Goal: Find specific page/section: Find specific page/section

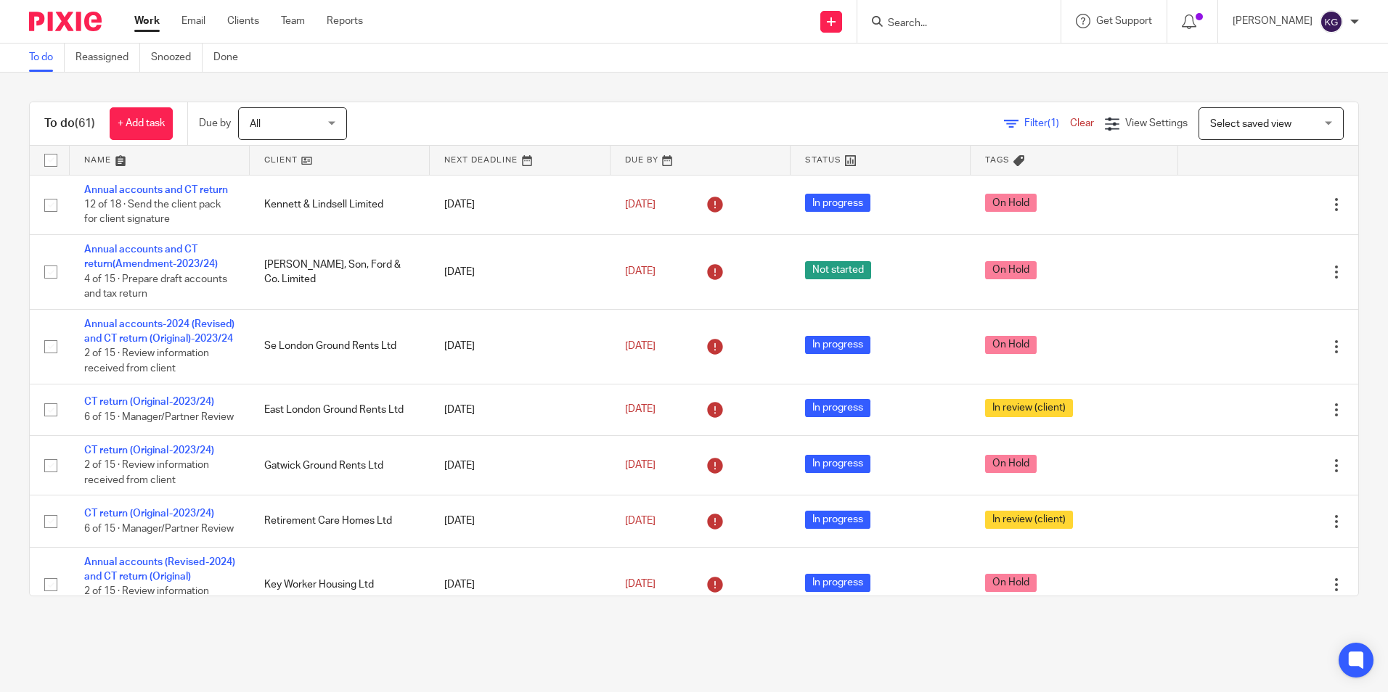
click at [949, 17] on input "Search" at bounding box center [951, 23] width 131 height 13
click at [944, 20] on input "Search" at bounding box center [951, 23] width 131 height 13
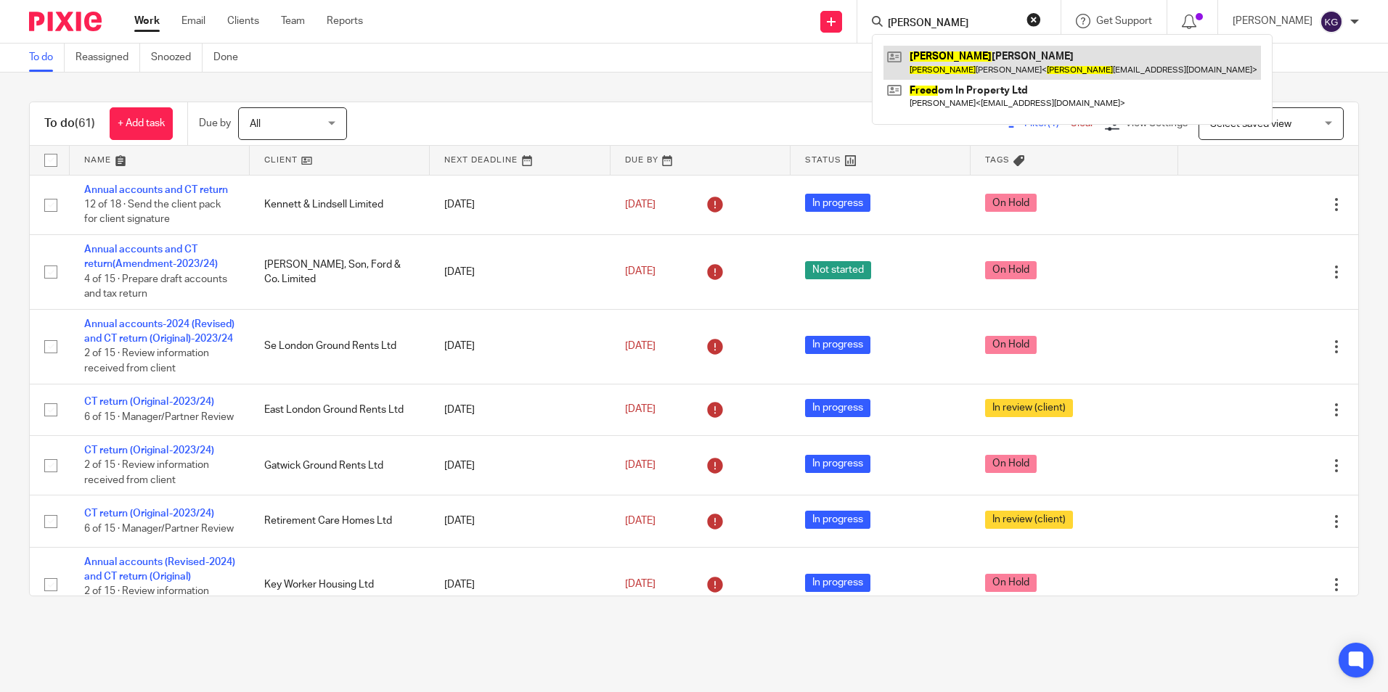
type input "fareed"
click at [935, 49] on link at bounding box center [1071, 62] width 377 height 33
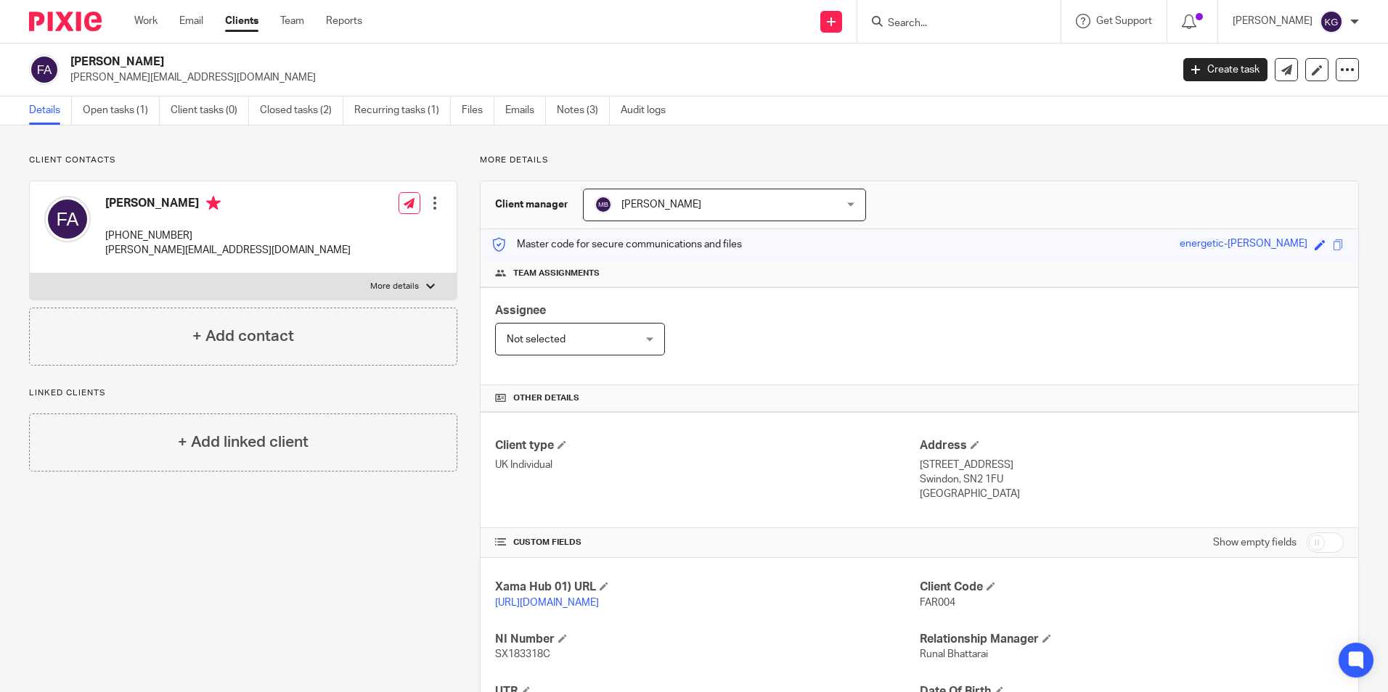
click at [968, 20] on input "Search" at bounding box center [951, 23] width 131 height 13
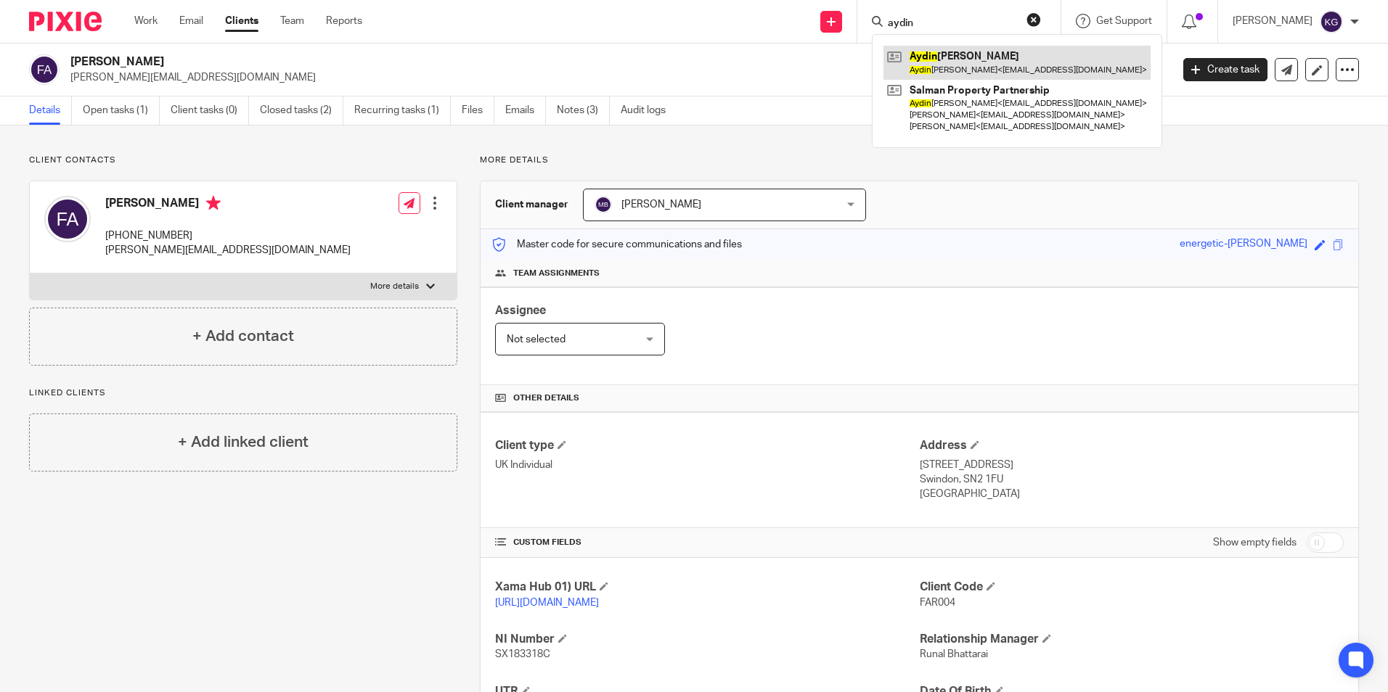
type input "aydin"
click at [973, 60] on link at bounding box center [1016, 62] width 267 height 33
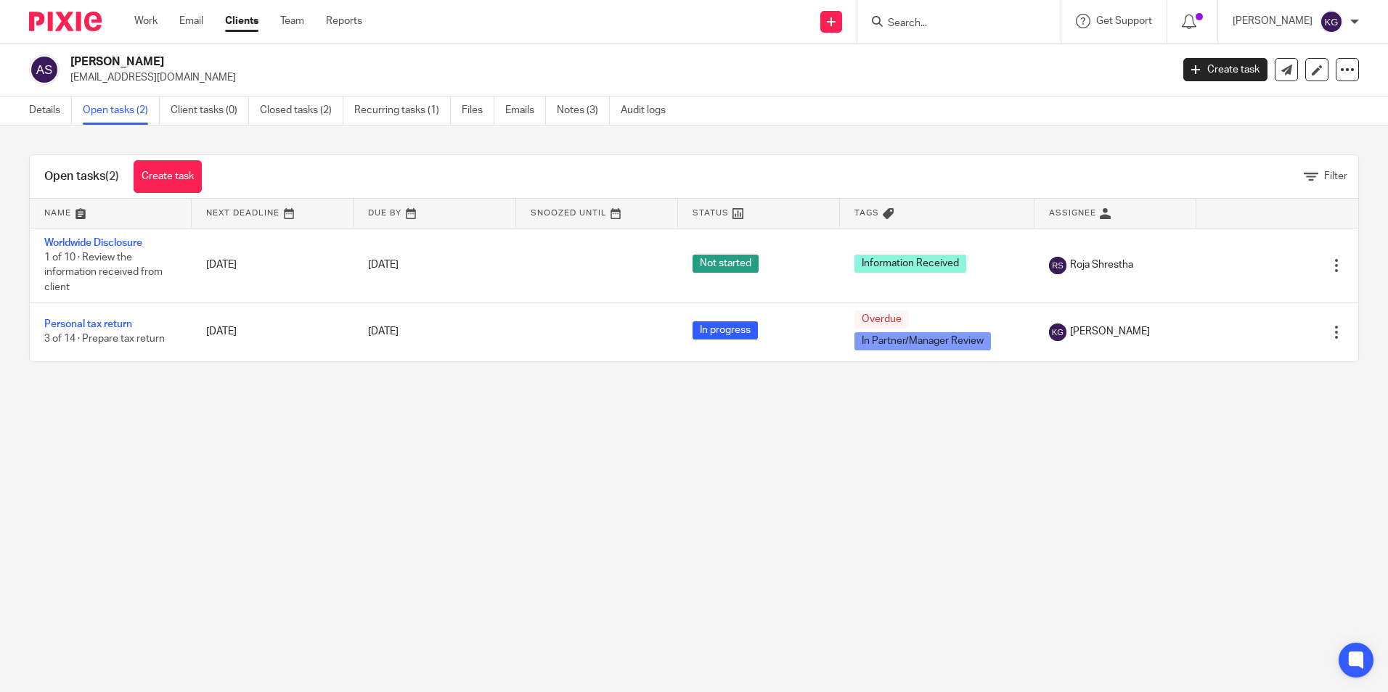
click at [920, 18] on input "Search" at bounding box center [951, 23] width 131 height 13
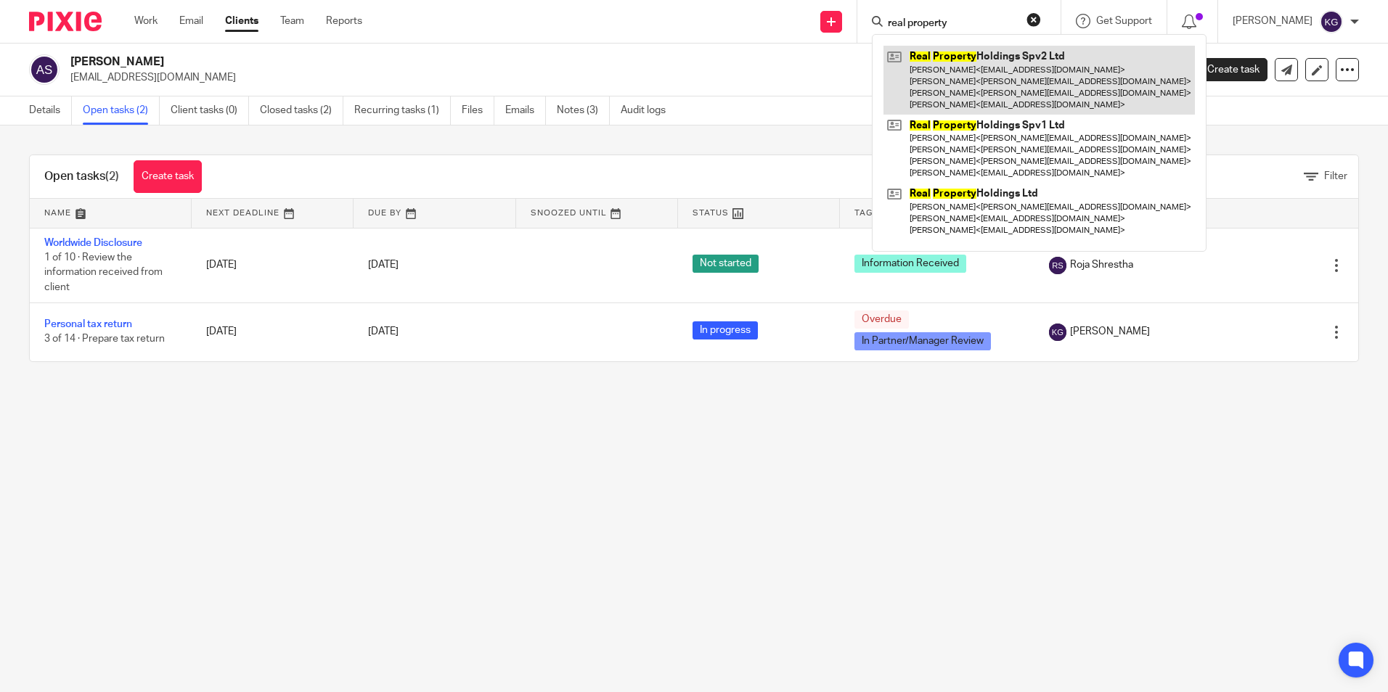
type input "real property"
click at [968, 66] on link at bounding box center [1038, 80] width 311 height 69
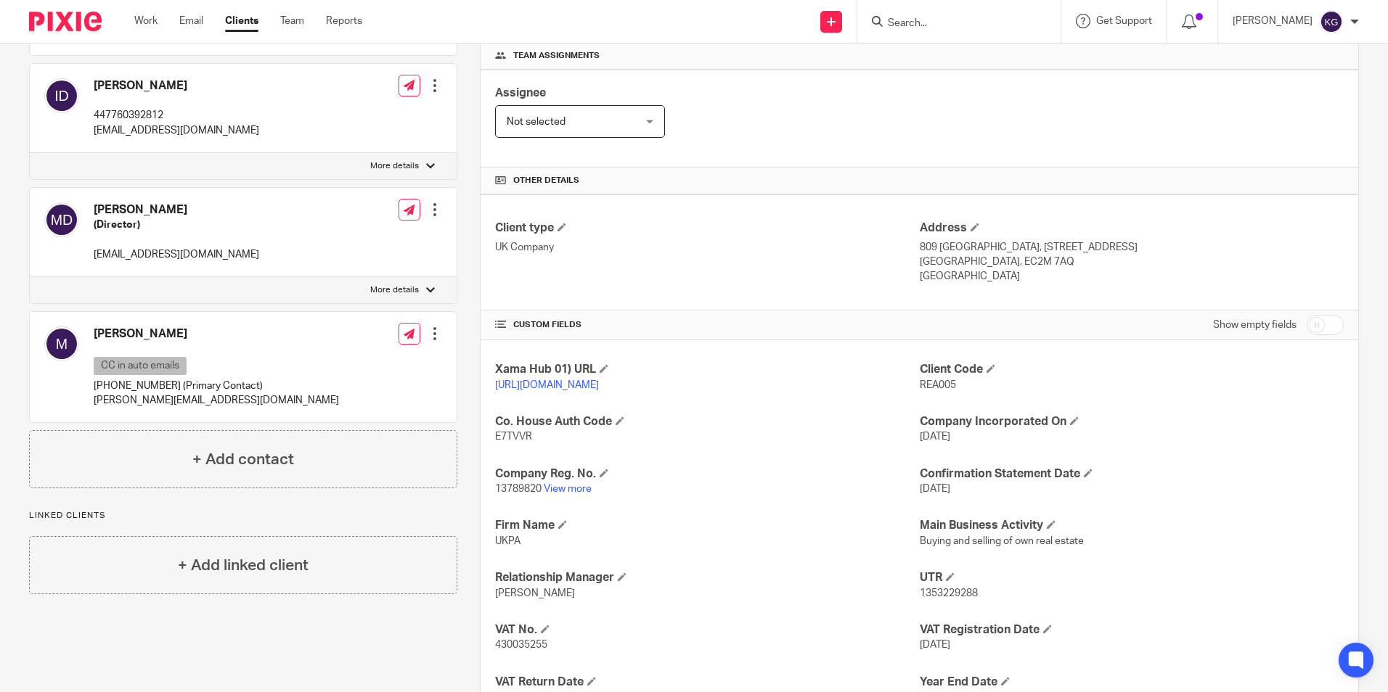
click at [968, 23] on input "Search" at bounding box center [951, 23] width 131 height 13
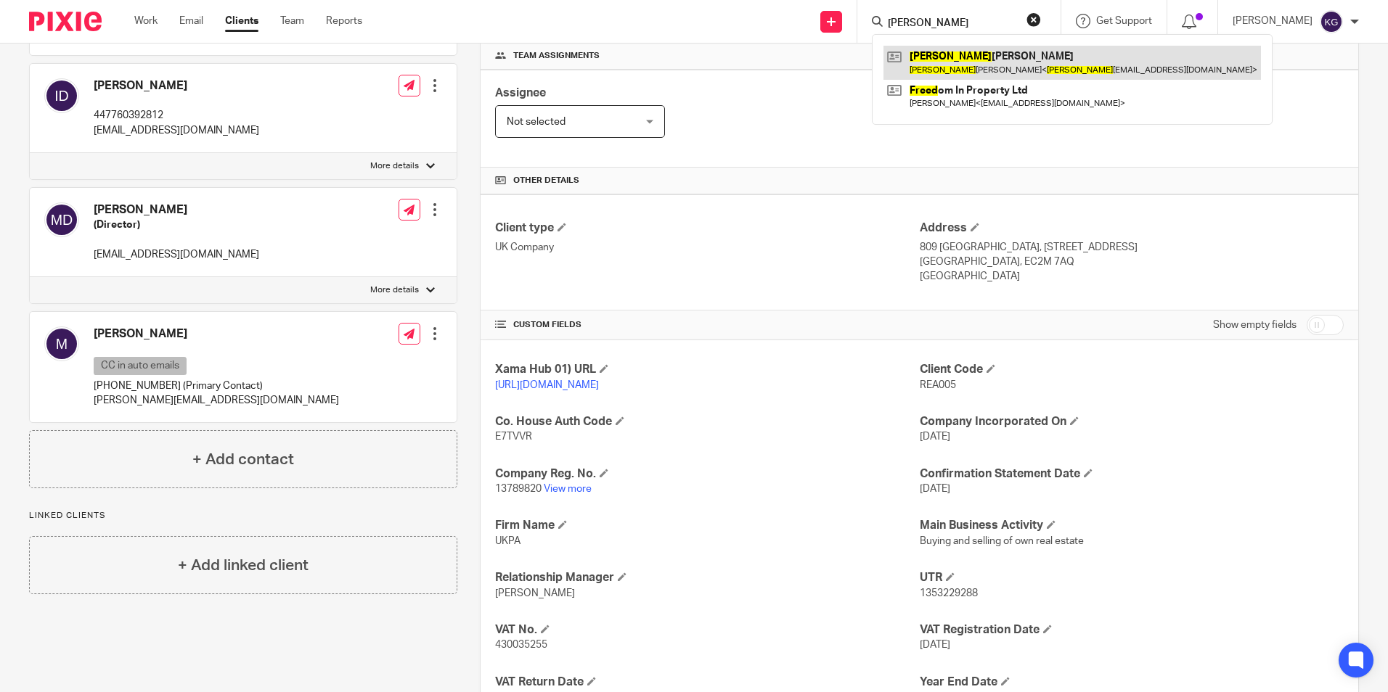
type input "fareed"
click at [968, 68] on link at bounding box center [1071, 62] width 377 height 33
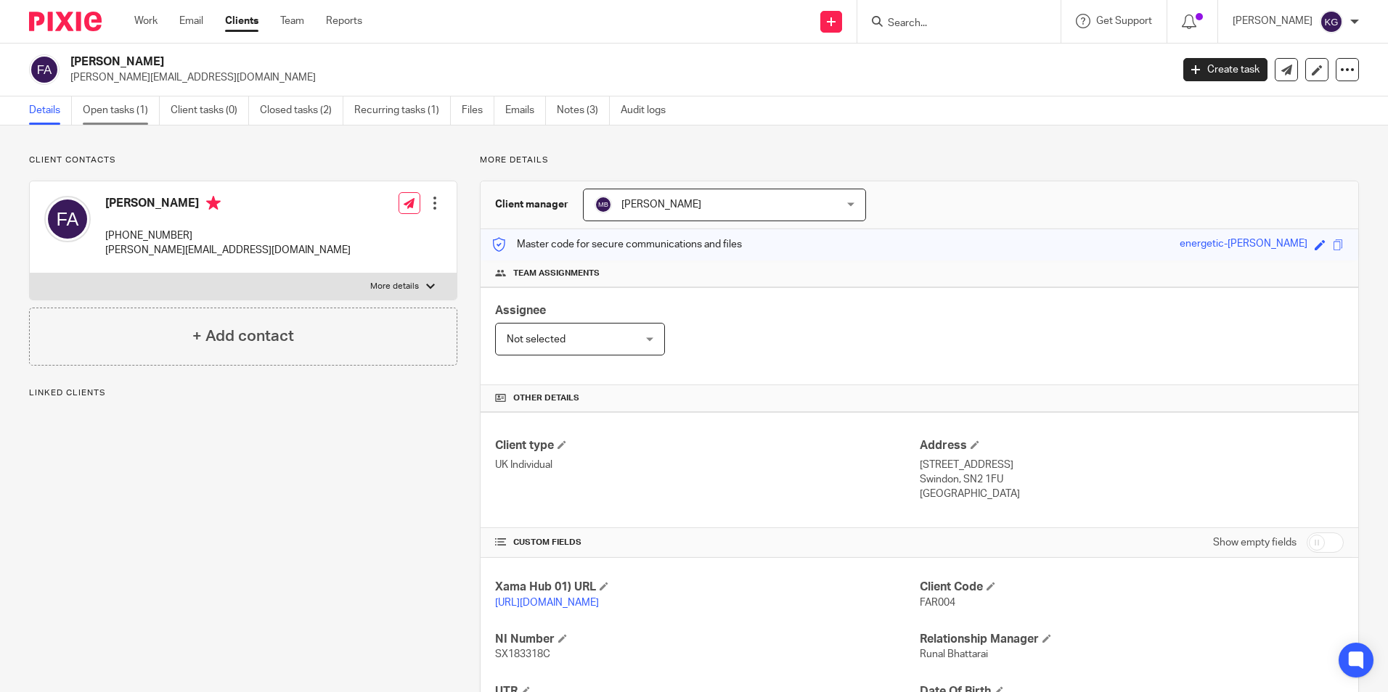
click at [144, 110] on link "Open tasks (1)" at bounding box center [121, 111] width 77 height 28
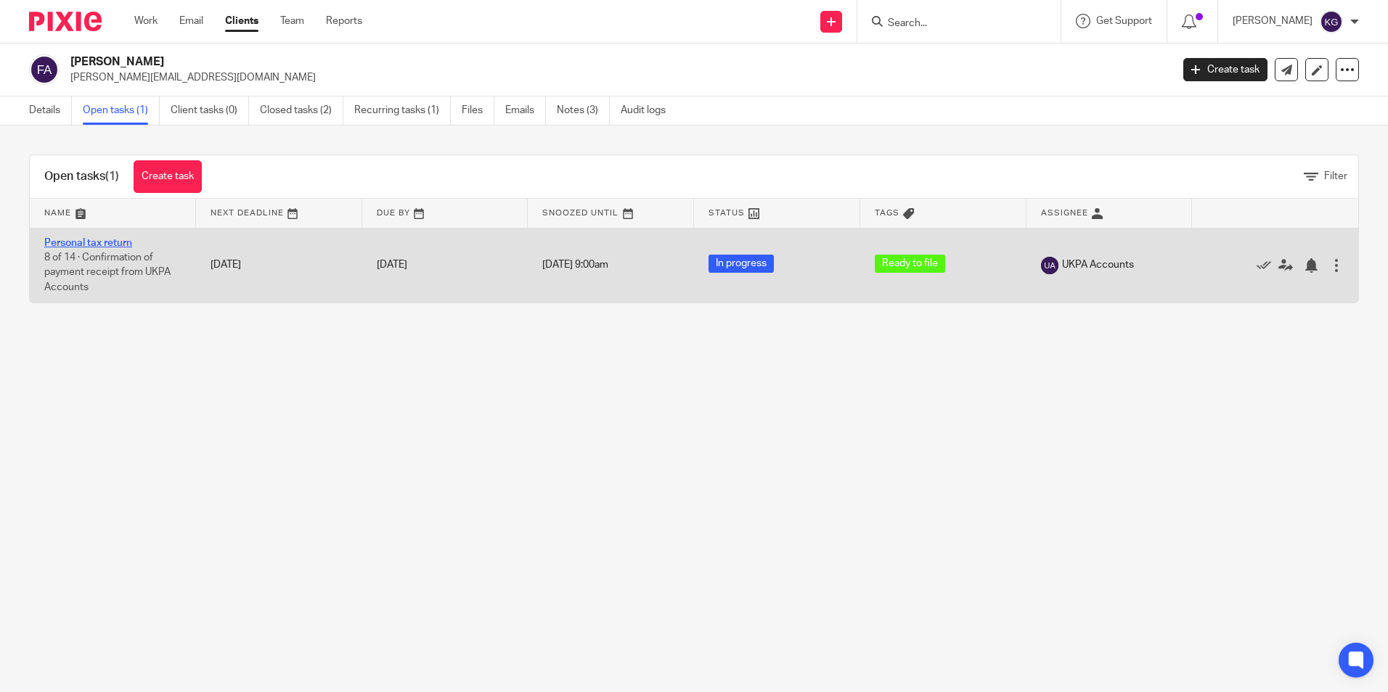
click at [94, 242] on link "Personal tax return" at bounding box center [88, 243] width 88 height 10
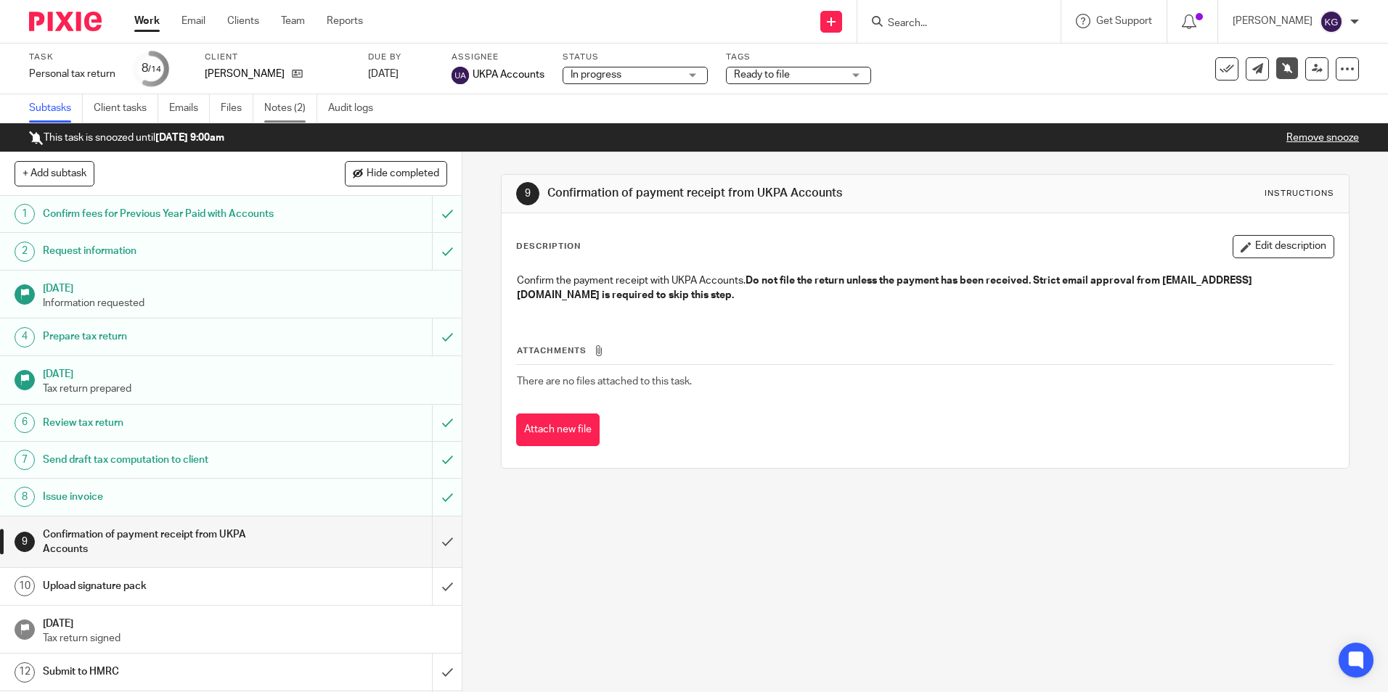
click at [290, 100] on link "Notes (2)" at bounding box center [290, 108] width 53 height 28
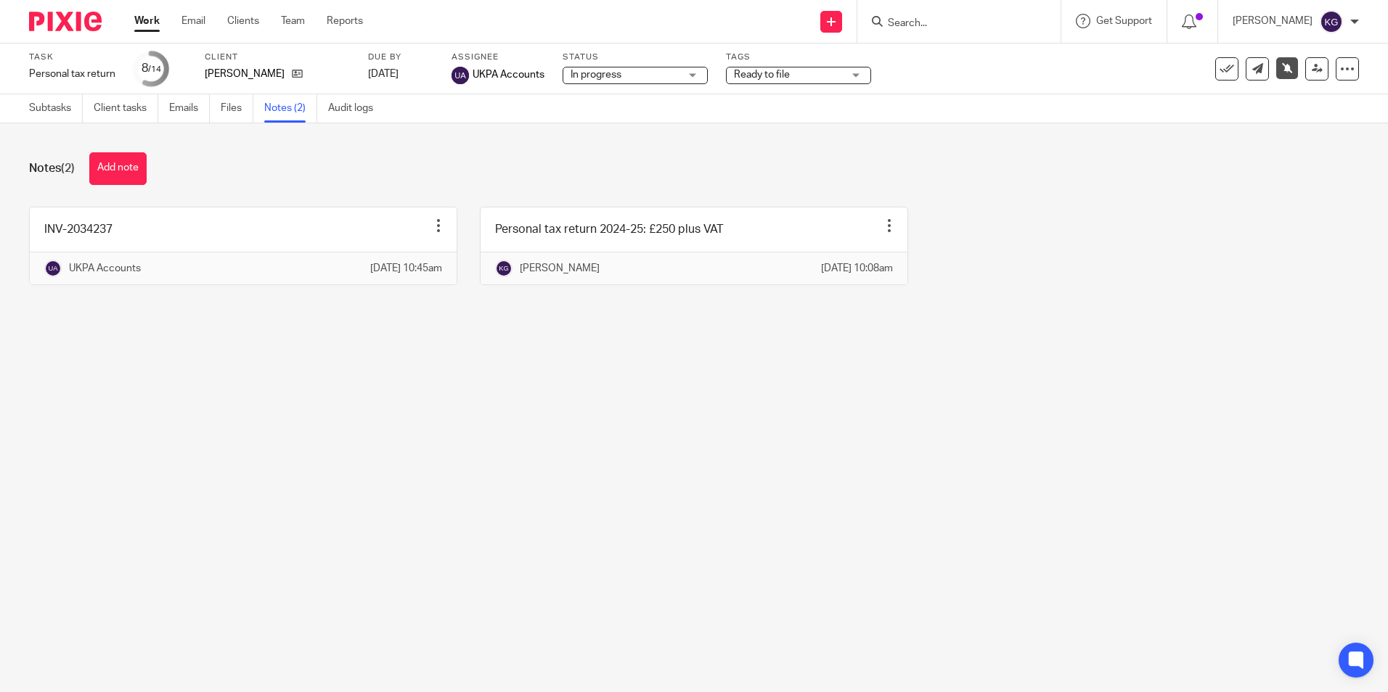
click at [952, 27] on input "Search" at bounding box center [951, 23] width 131 height 13
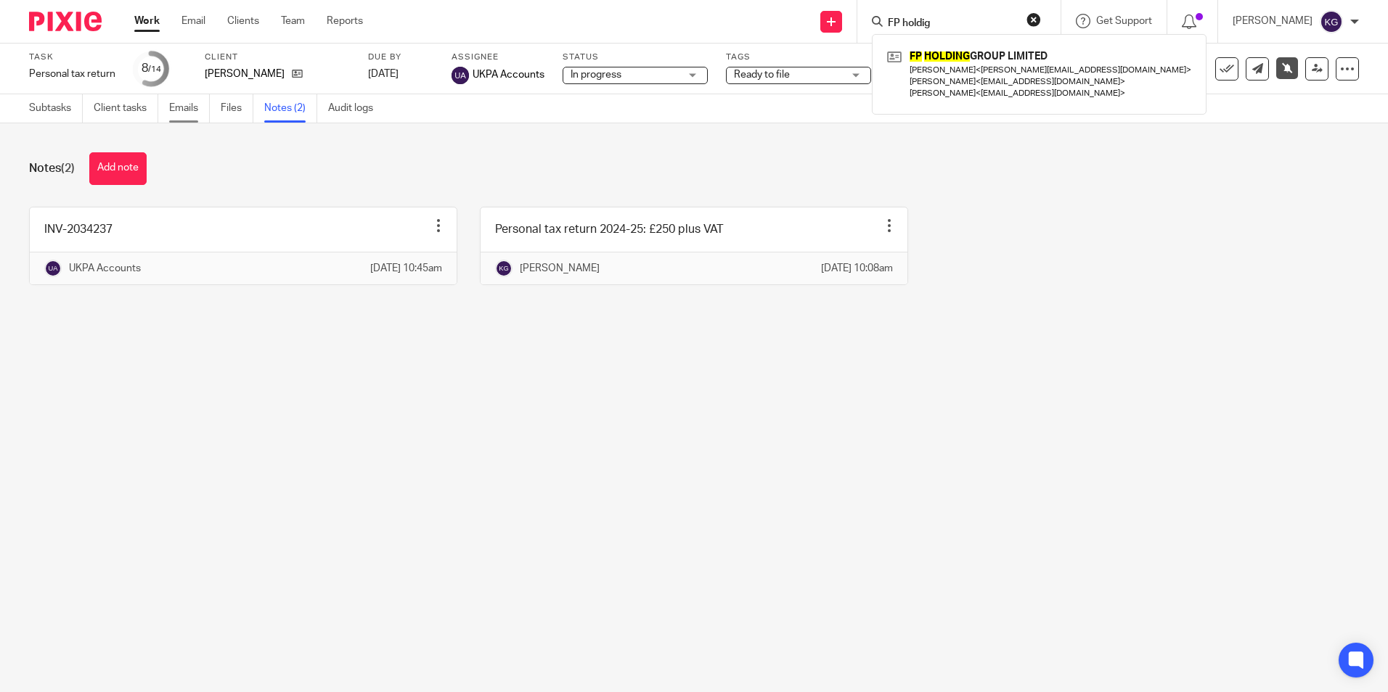
type input "FP holdig"
